Goal: Task Accomplishment & Management: Manage account settings

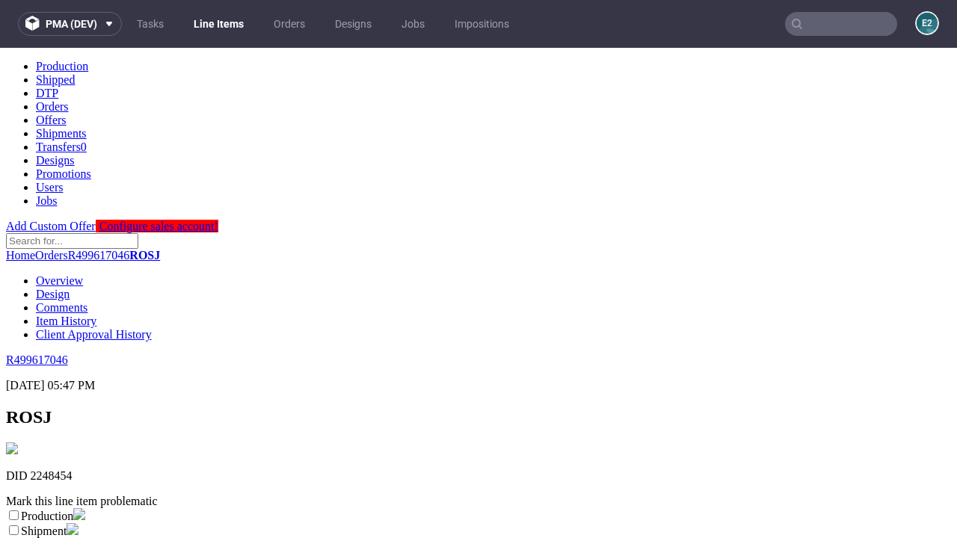
scroll to position [263, 0]
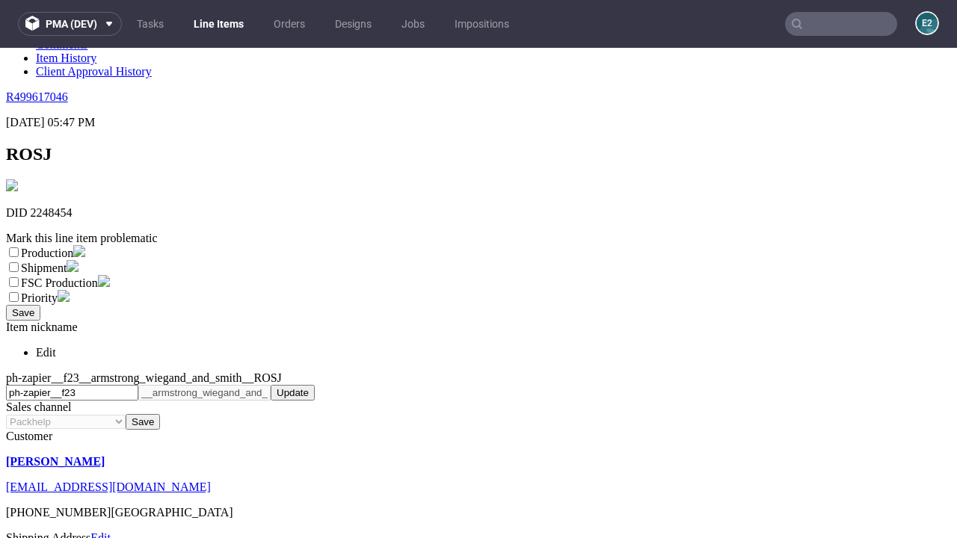
select select "dtp_ca_needed"
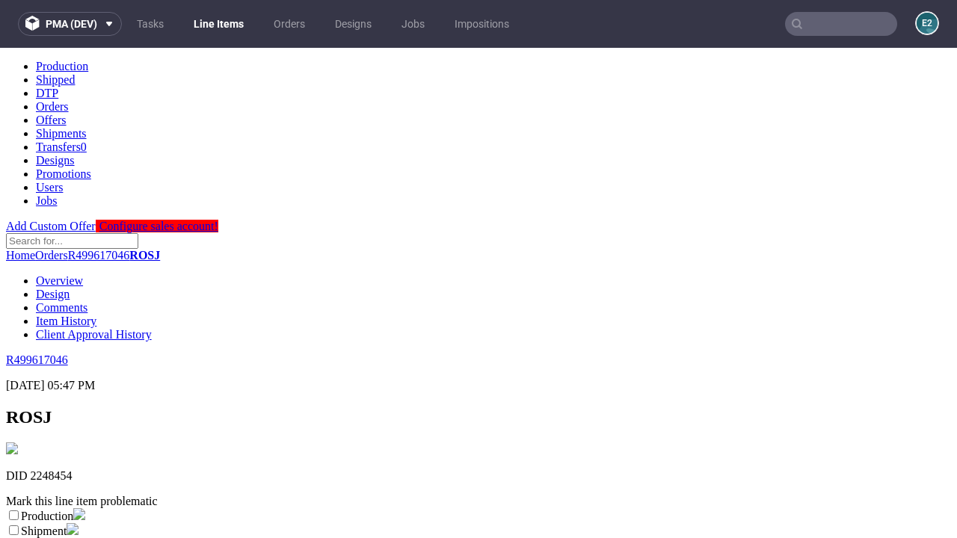
scroll to position [0, 0]
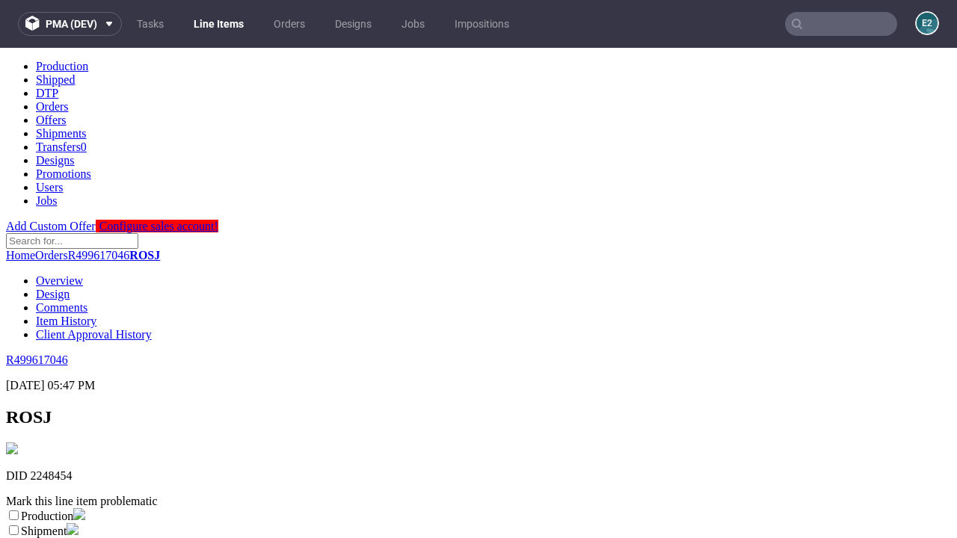
checkbox input "true"
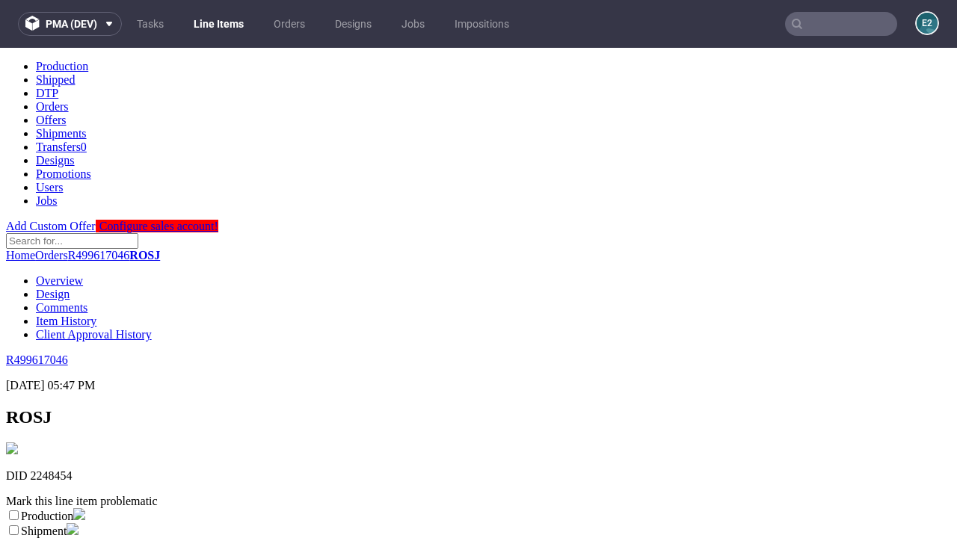
scroll to position [13, 0]
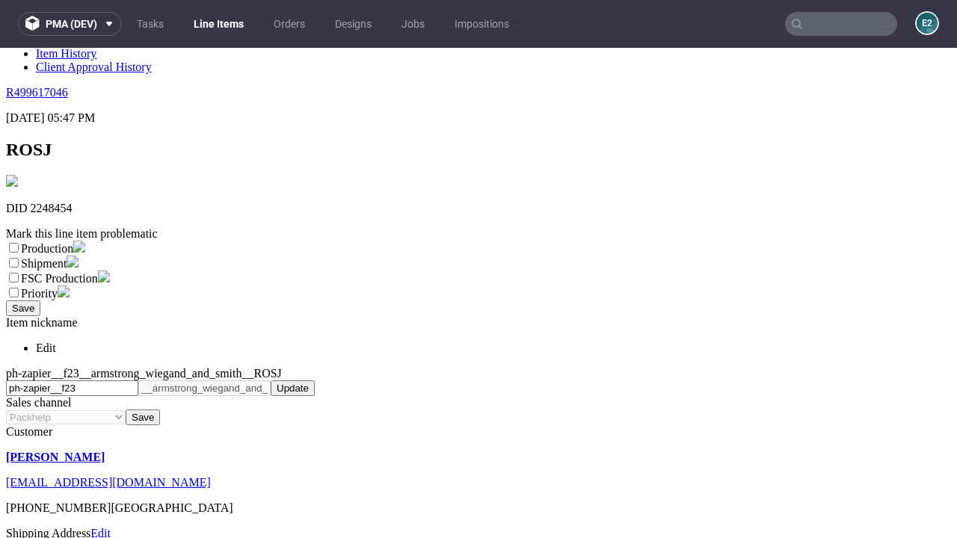
type textarea "test"
